Goal: Use online tool/utility: Utilize a website feature to perform a specific function

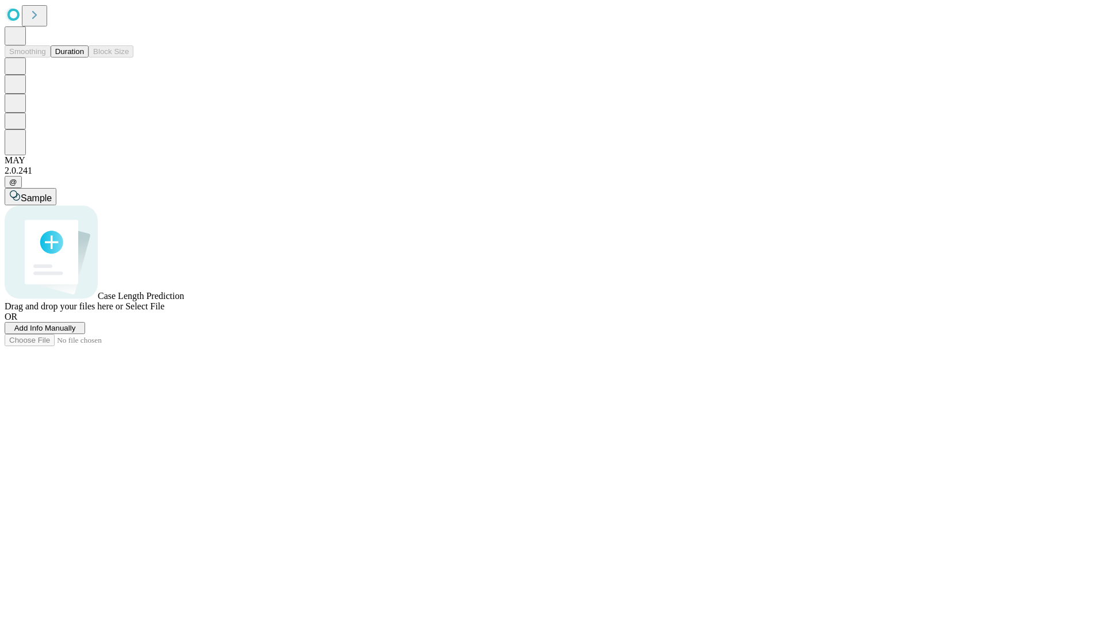
click at [84, 57] on button "Duration" at bounding box center [70, 51] width 38 height 12
click at [76, 332] on span "Add Info Manually" at bounding box center [45, 328] width 62 height 9
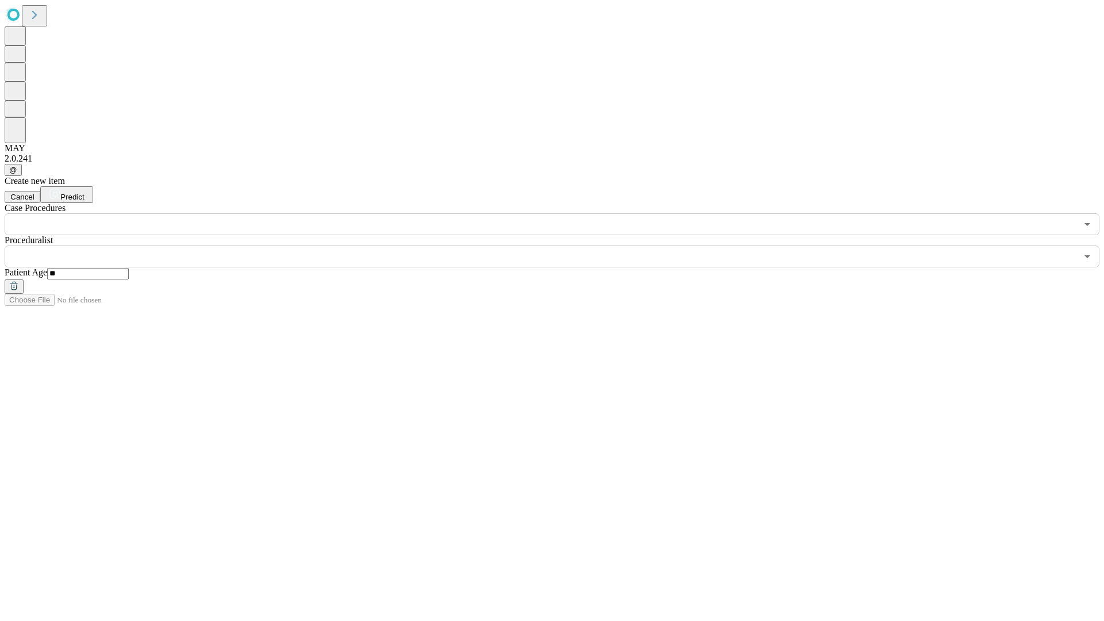
type input "**"
click at [560, 245] on input "text" at bounding box center [541, 256] width 1072 height 22
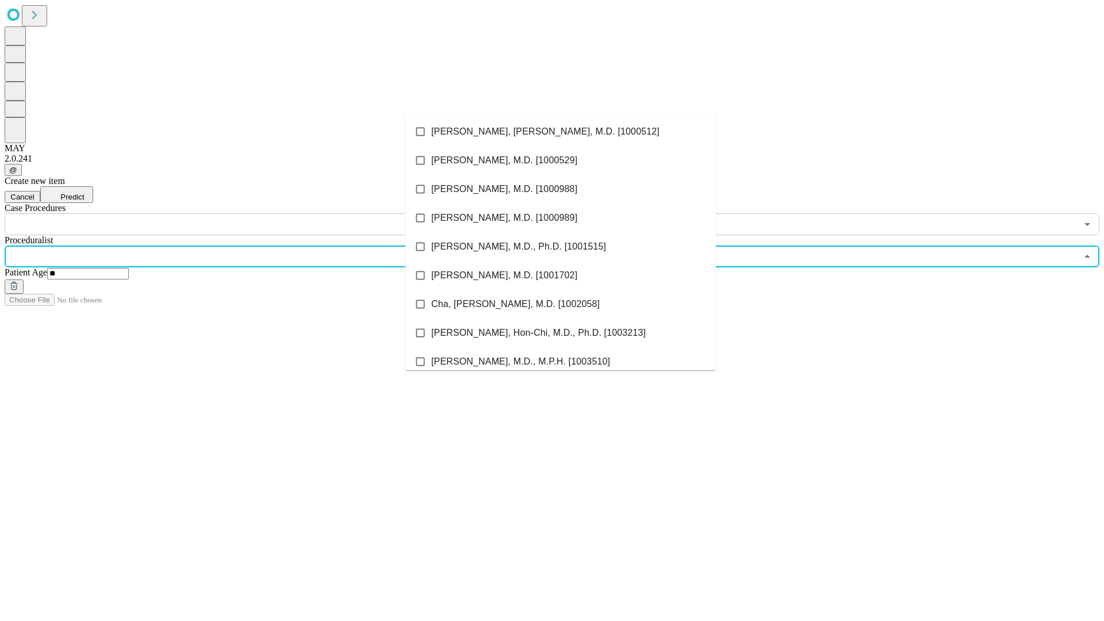
click at [560, 132] on li "[PERSON_NAME], [PERSON_NAME], M.D. [1000512]" at bounding box center [560, 131] width 310 height 29
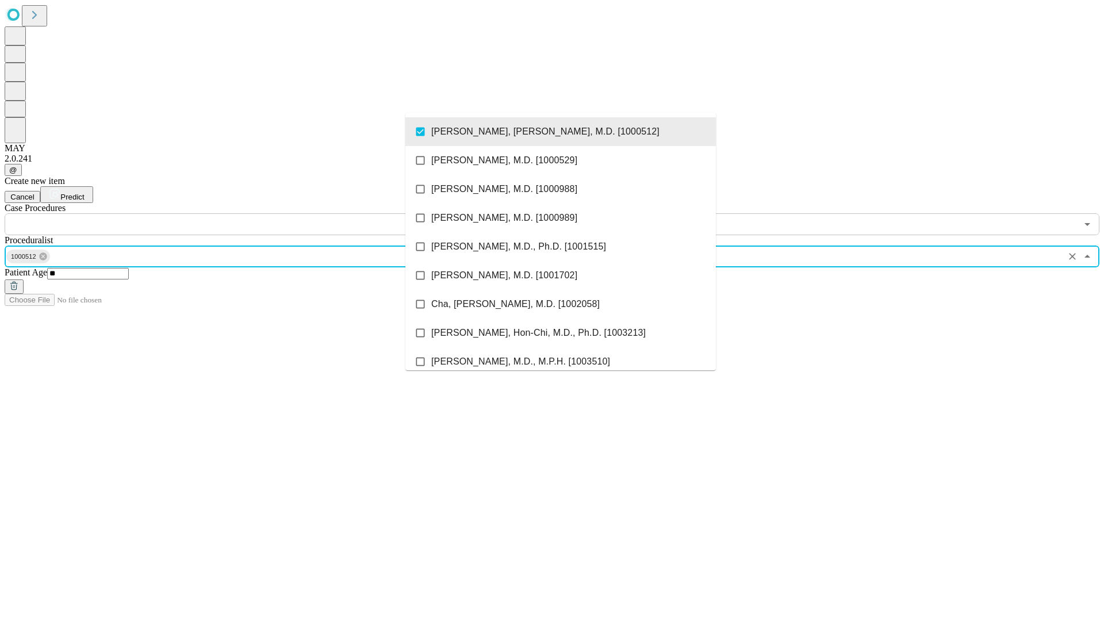
click at [241, 213] on input "text" at bounding box center [541, 224] width 1072 height 22
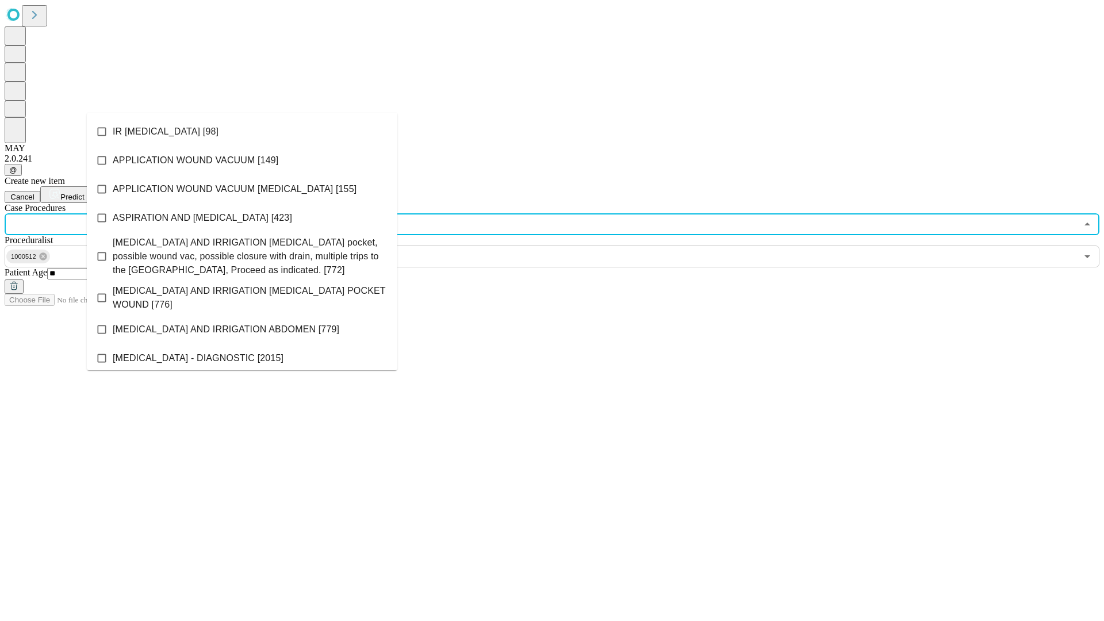
click at [242, 132] on li "IR [MEDICAL_DATA] [98]" at bounding box center [242, 131] width 310 height 29
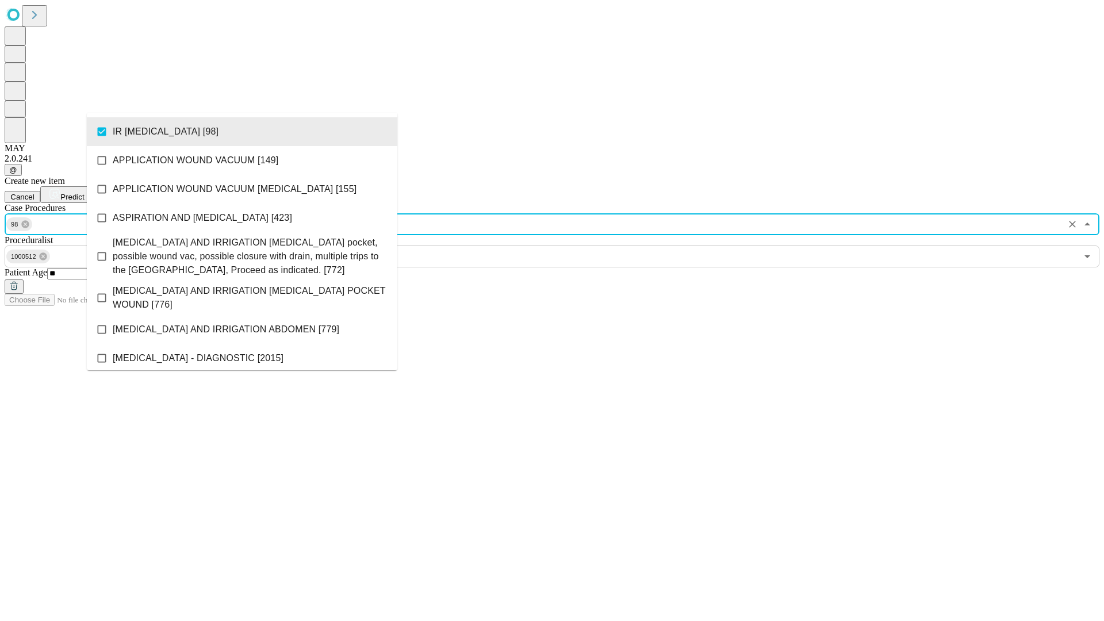
click at [84, 193] on span "Predict" at bounding box center [72, 197] width 24 height 9
